Goal: Find specific page/section: Find specific page/section

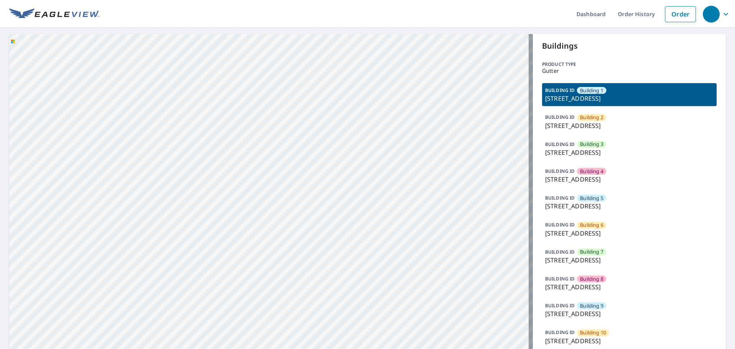
drag, startPoint x: 307, startPoint y: 237, endPoint x: 281, endPoint y: 154, distance: 87.3
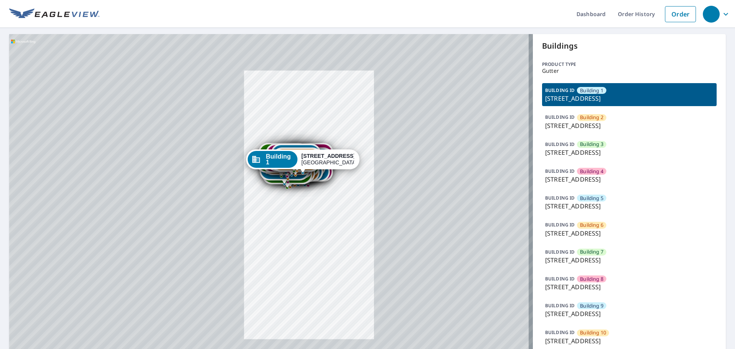
drag, startPoint x: 285, startPoint y: 186, endPoint x: 315, endPoint y: 144, distance: 51.3
click at [315, 144] on div "Building 3... [STREET_ADDRESS]" at bounding box center [296, 156] width 50 height 24
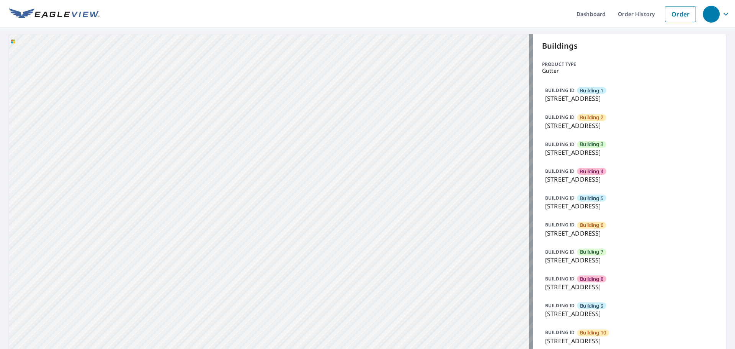
drag, startPoint x: 339, startPoint y: 209, endPoint x: 346, endPoint y: 260, distance: 51.7
drag, startPoint x: 333, startPoint y: 169, endPoint x: 346, endPoint y: 231, distance: 63.7
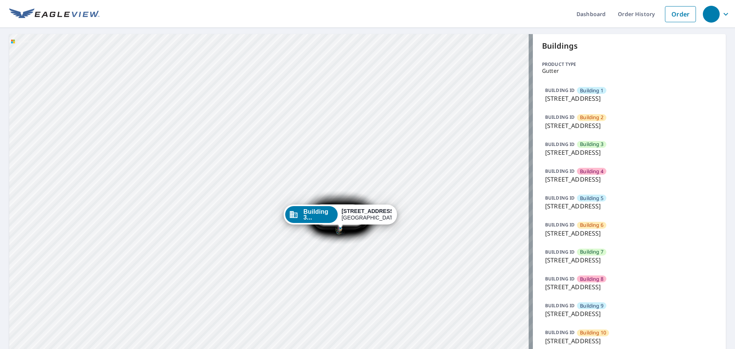
drag, startPoint x: 340, startPoint y: 248, endPoint x: 345, endPoint y: 132, distance: 116.1
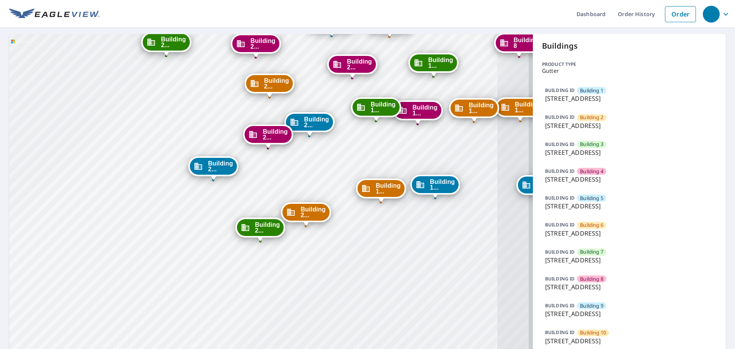
drag, startPoint x: 417, startPoint y: 239, endPoint x: 272, endPoint y: 227, distance: 146.0
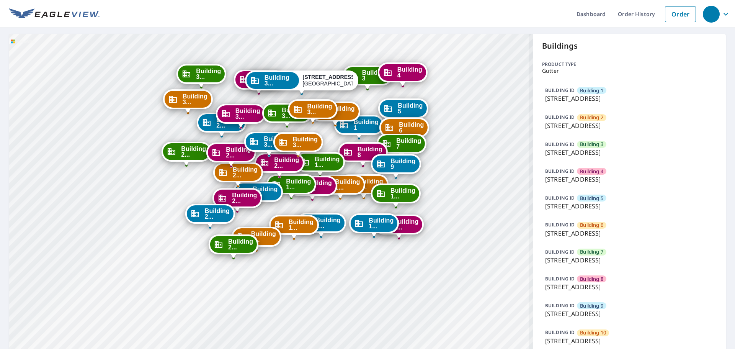
drag, startPoint x: 370, startPoint y: 241, endPoint x: 339, endPoint y: 265, distance: 39.6
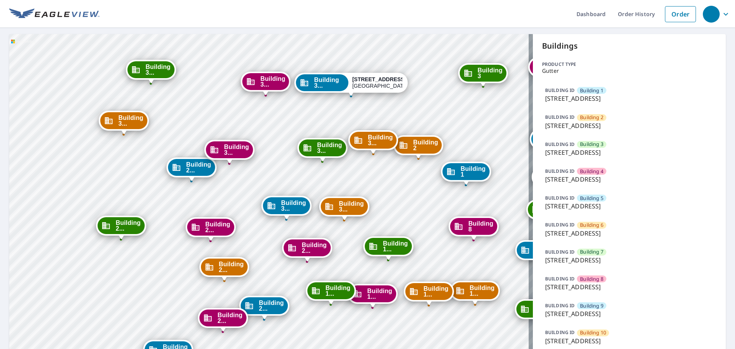
drag, startPoint x: 310, startPoint y: 112, endPoint x: 397, endPoint y: 211, distance: 131.3
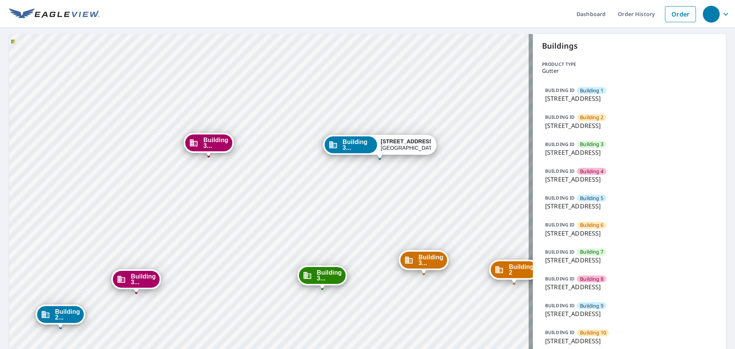
drag, startPoint x: 365, startPoint y: 117, endPoint x: 352, endPoint y: 166, distance: 50.3
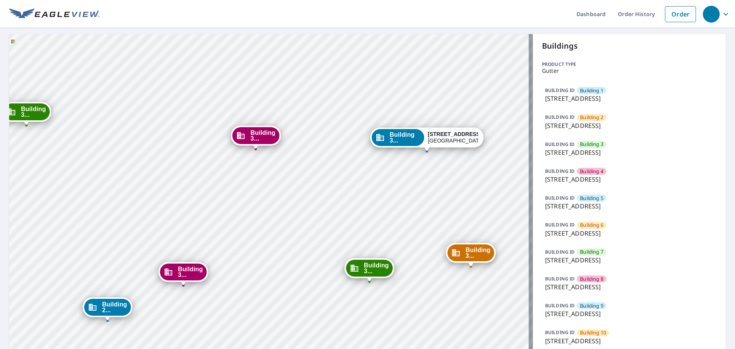
drag, startPoint x: 328, startPoint y: 181, endPoint x: 352, endPoint y: 177, distance: 24.1
